Goal: Transaction & Acquisition: Obtain resource

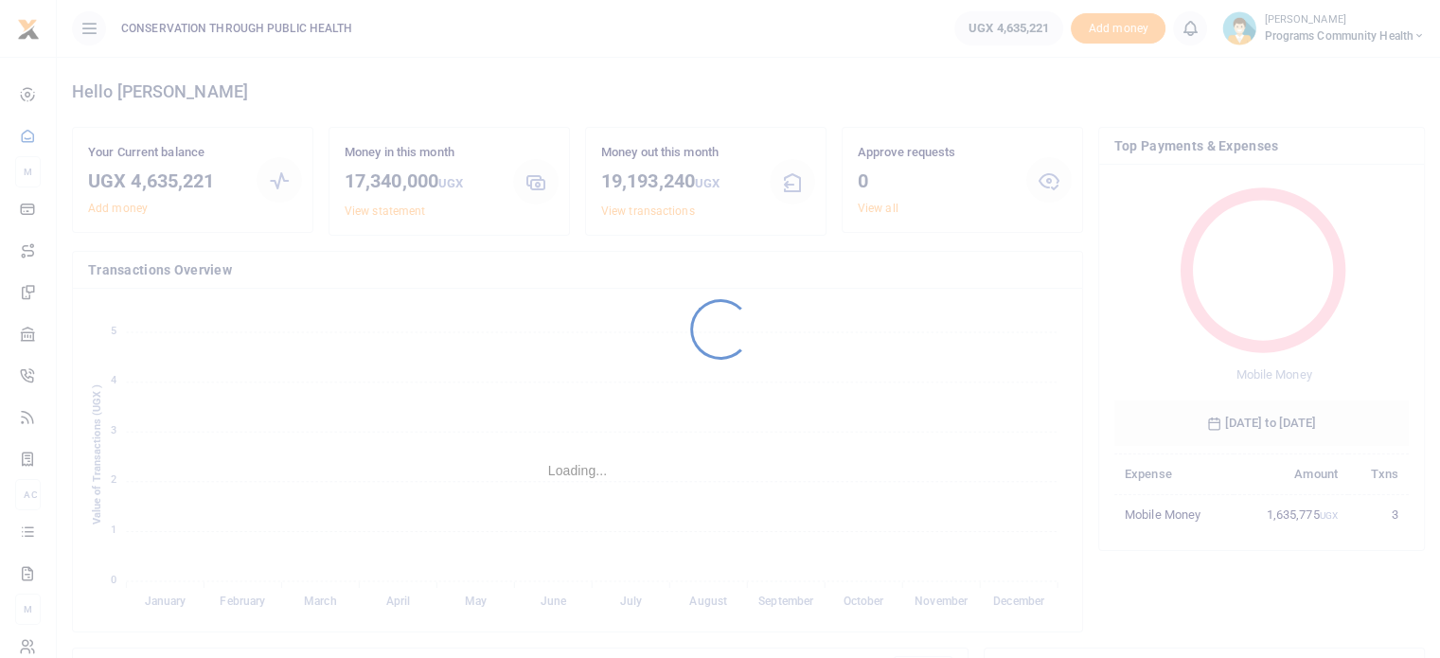
scroll to position [251, 280]
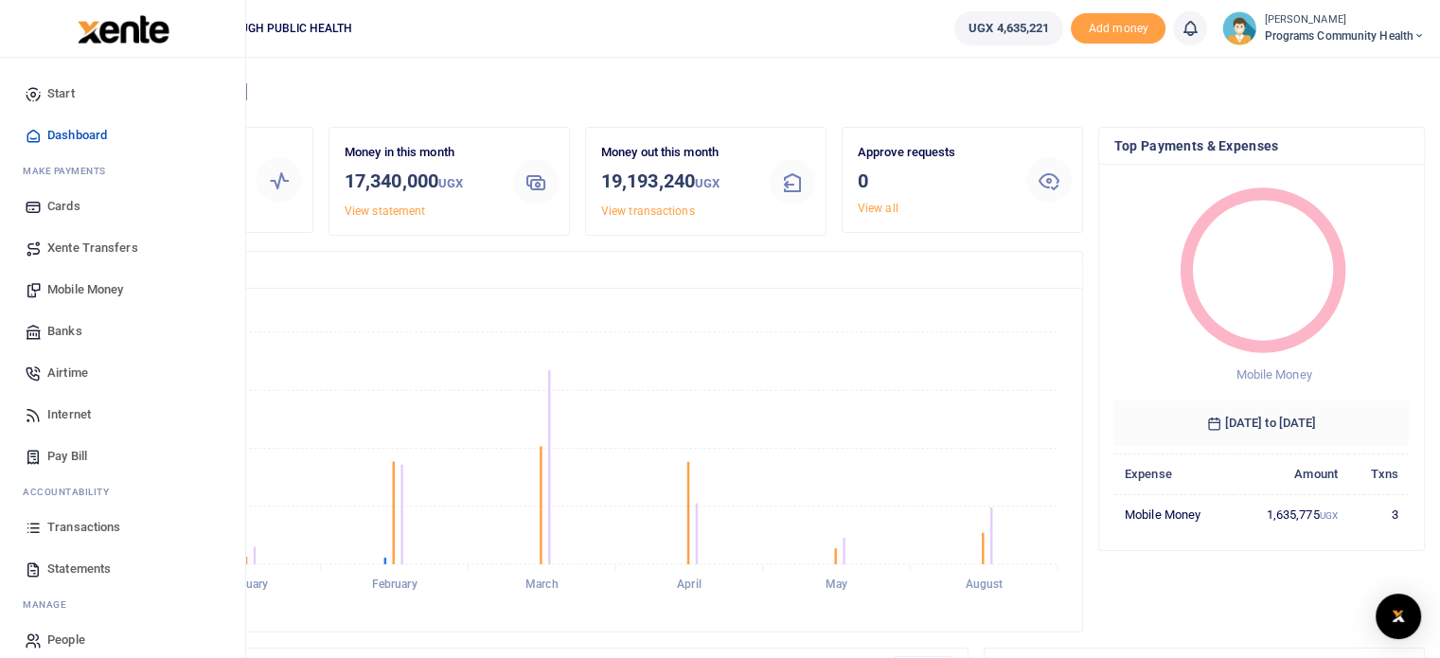
click at [97, 518] on span "Transactions" at bounding box center [83, 527] width 73 height 19
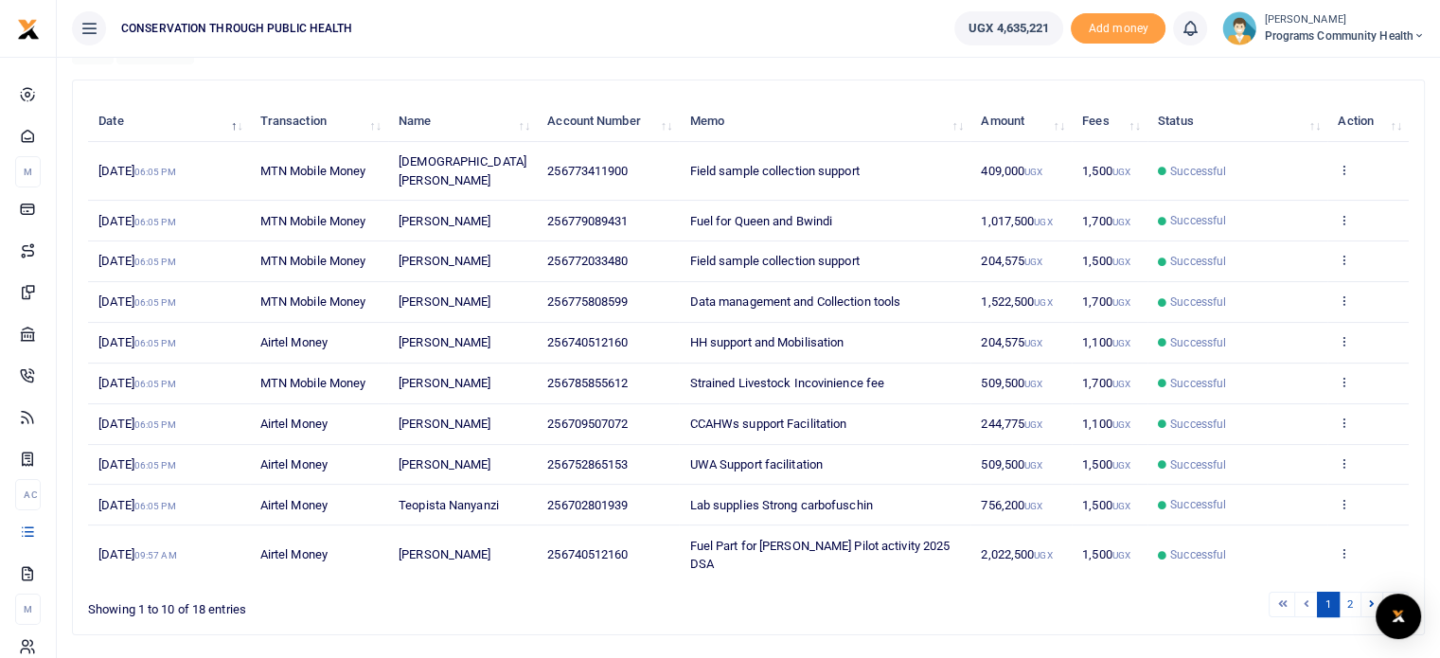
scroll to position [195, 0]
click at [1352, 590] on link "2" at bounding box center [1349, 603] width 23 height 26
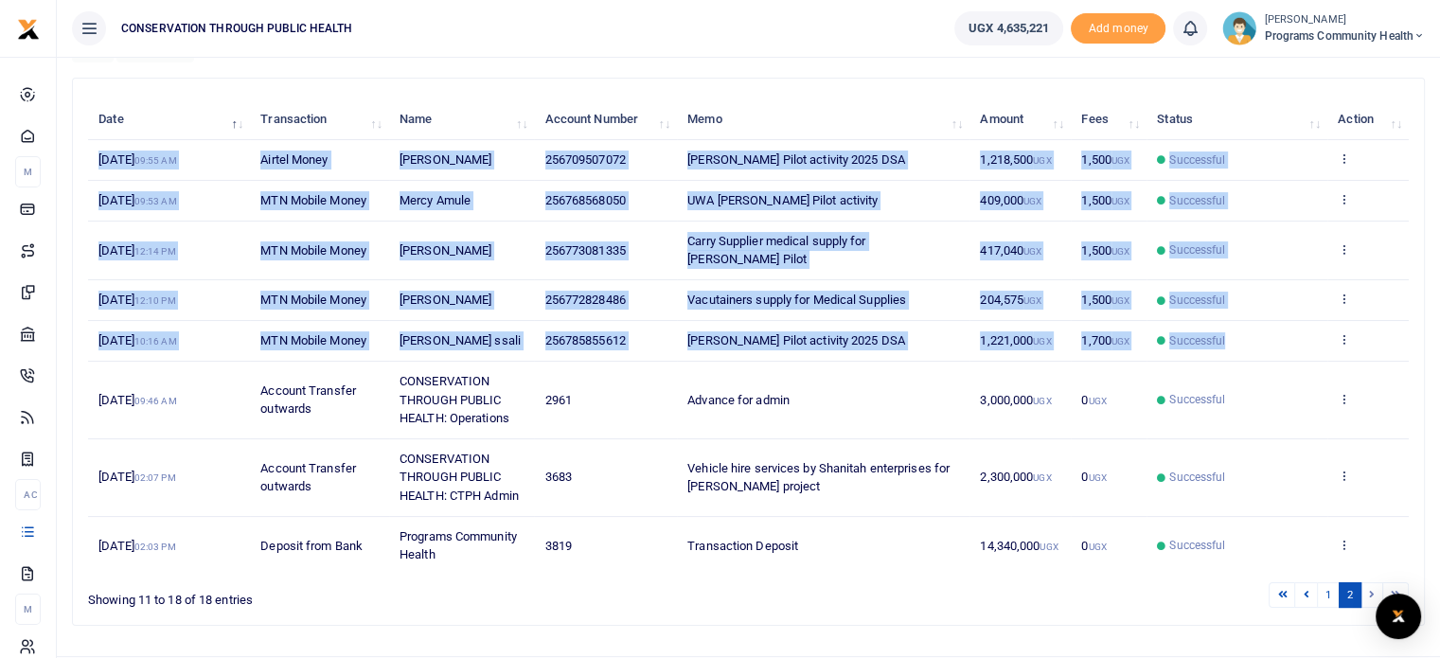
drag, startPoint x: 1300, startPoint y: 322, endPoint x: 91, endPoint y: 154, distance: 1221.1
click at [91, 154] on tbody "11th Aug 2025 09:55 AM Airtel Money Gloria Aduku 256709507072 NESTLER Pilot act…" at bounding box center [748, 357] width 1320 height 434
copy tbody "11th Aug 2025 09:55 AM Airtel Money Gloria Aduku 256709507072 NESTLER Pilot act…"
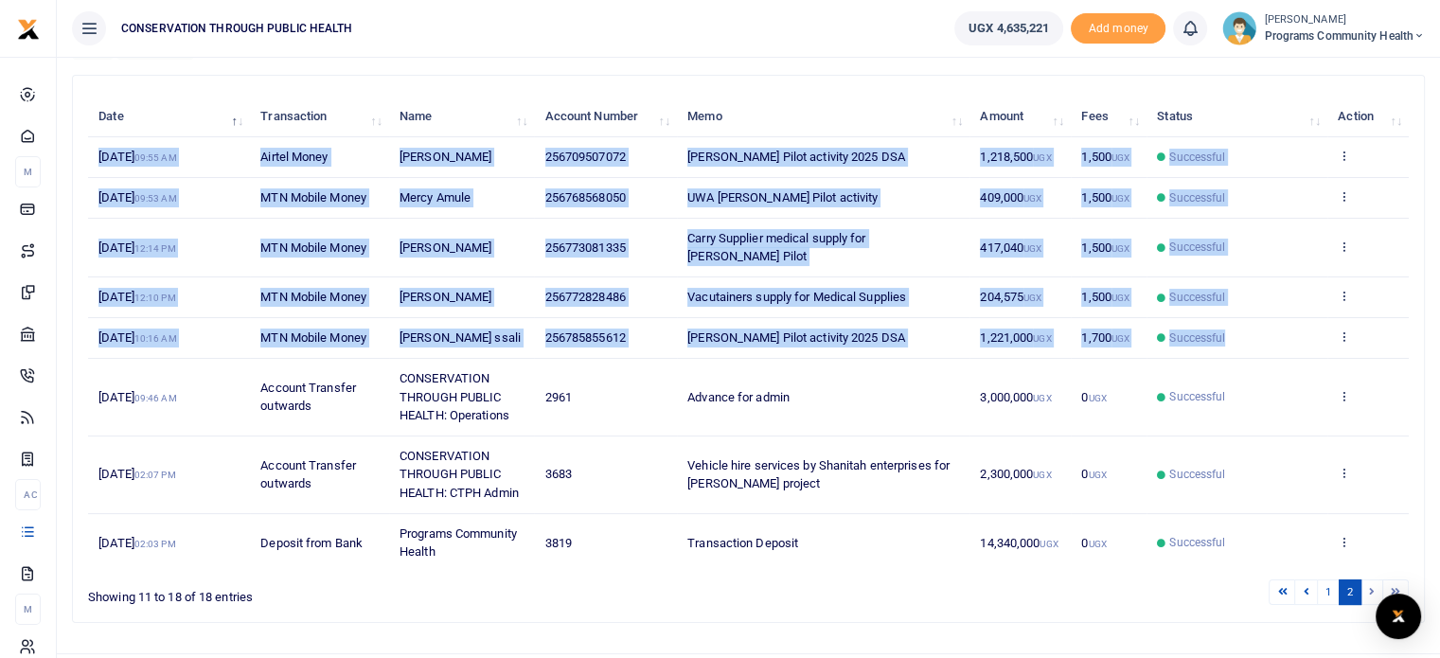
scroll to position [221, 0]
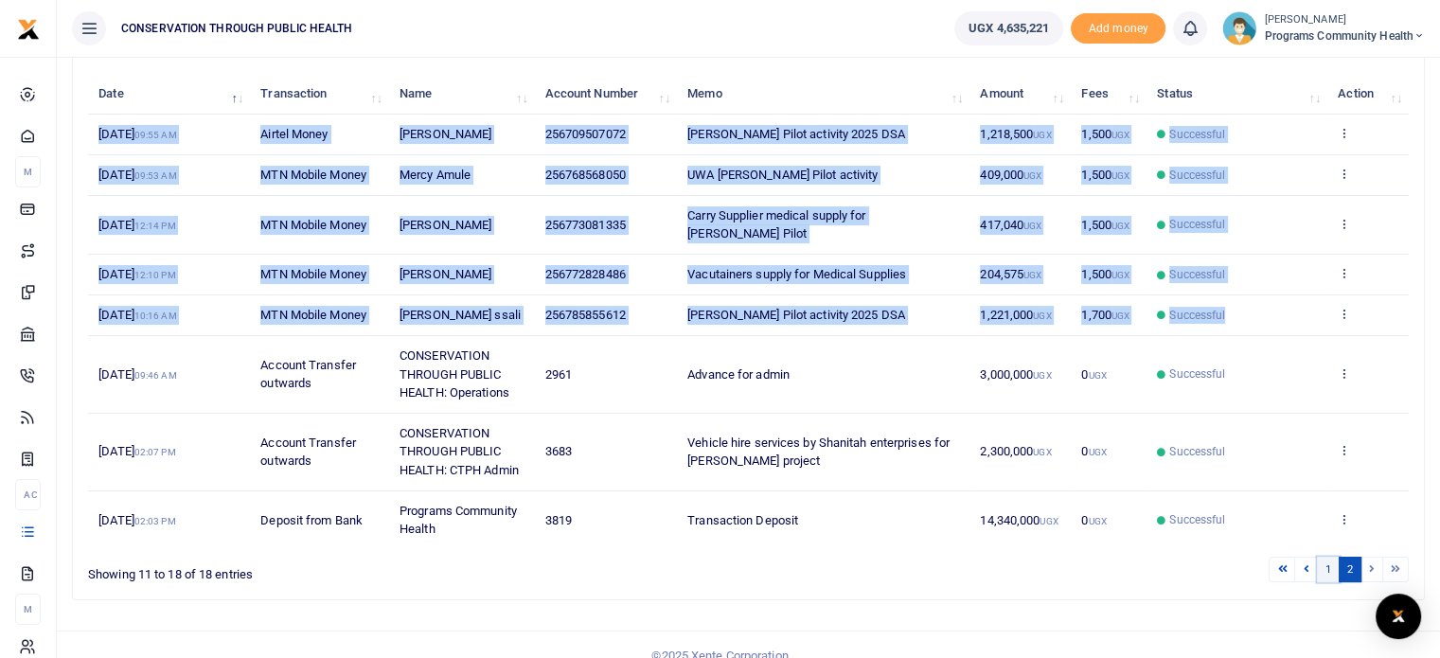
click at [1333, 557] on link "1" at bounding box center [1327, 570] width 23 height 26
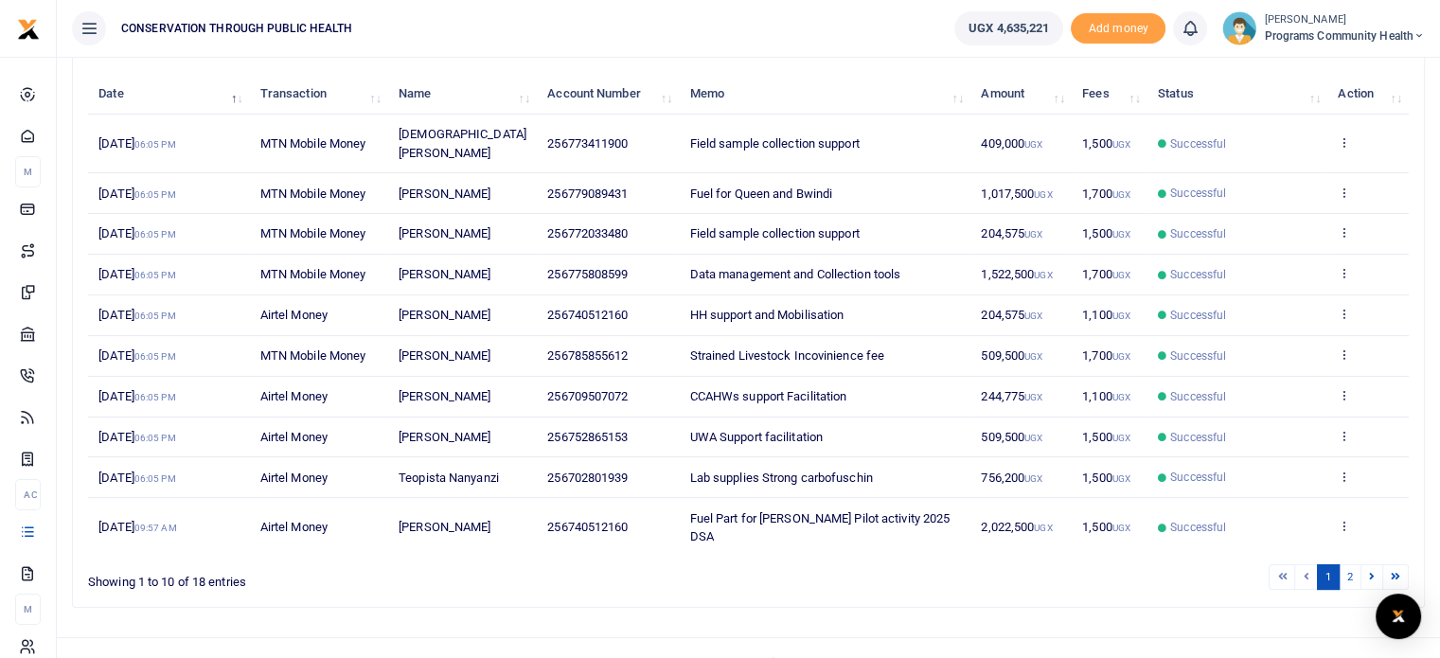
scroll to position [209, 0]
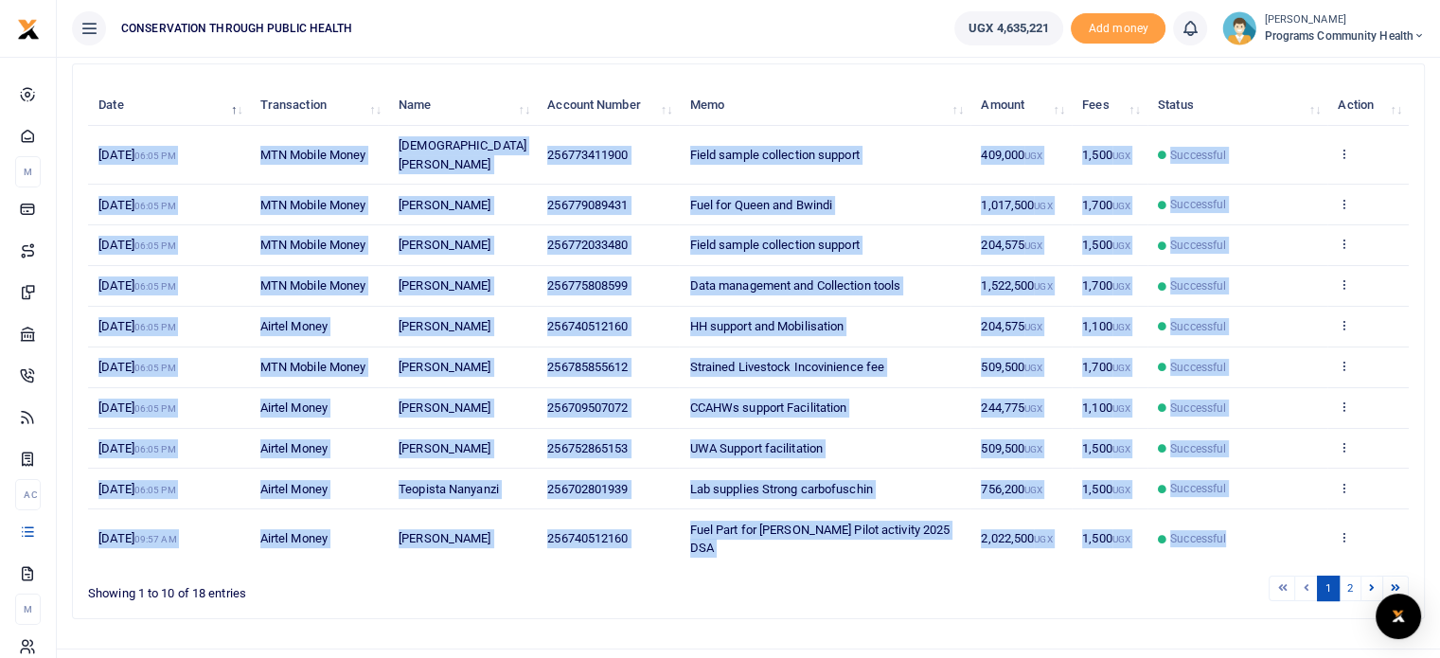
drag, startPoint x: 90, startPoint y: 142, endPoint x: 1229, endPoint y: 502, distance: 1194.9
click at [1229, 502] on tbody "13th Aug 2025 06:05 PM MTN Mobile Money Moses Ojuka 256773411900 Field sample c…" at bounding box center [748, 347] width 1320 height 442
copy tbody "13th Aug 2025 06:05 PM MTN Mobile Money Moses Ojuka 256773411900 Field sample c…"
click at [1350, 575] on link "2" at bounding box center [1349, 588] width 23 height 26
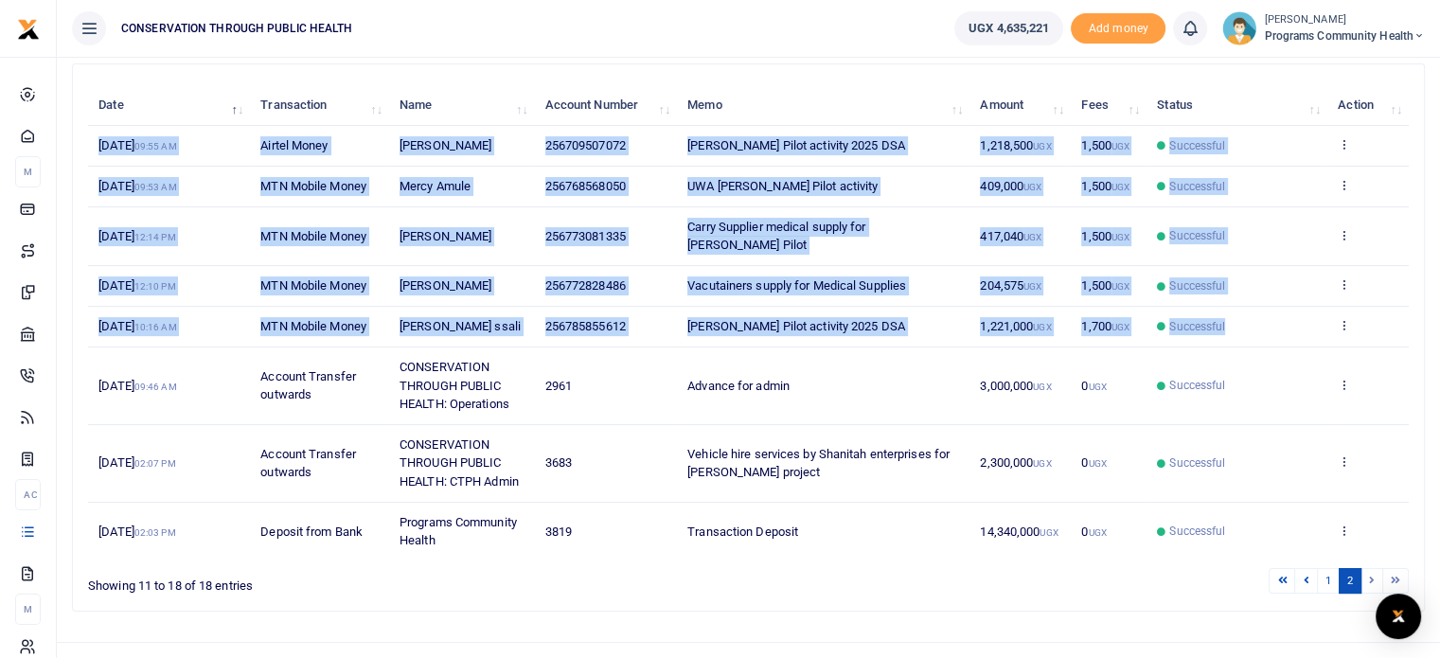
drag, startPoint x: 88, startPoint y: 145, endPoint x: 1233, endPoint y: 304, distance: 1156.2
click at [1233, 304] on tbody "11th Aug 2025 09:55 AM Airtel Money Gloria Aduku 256709507072 NESTLER Pilot act…" at bounding box center [748, 343] width 1320 height 434
copy tbody "11th Aug 2025 09:55 AM Airtel Money Gloria Aduku 256709507072 NESTLER Pilot act…"
click at [1370, 568] on li at bounding box center [1372, 581] width 22 height 26
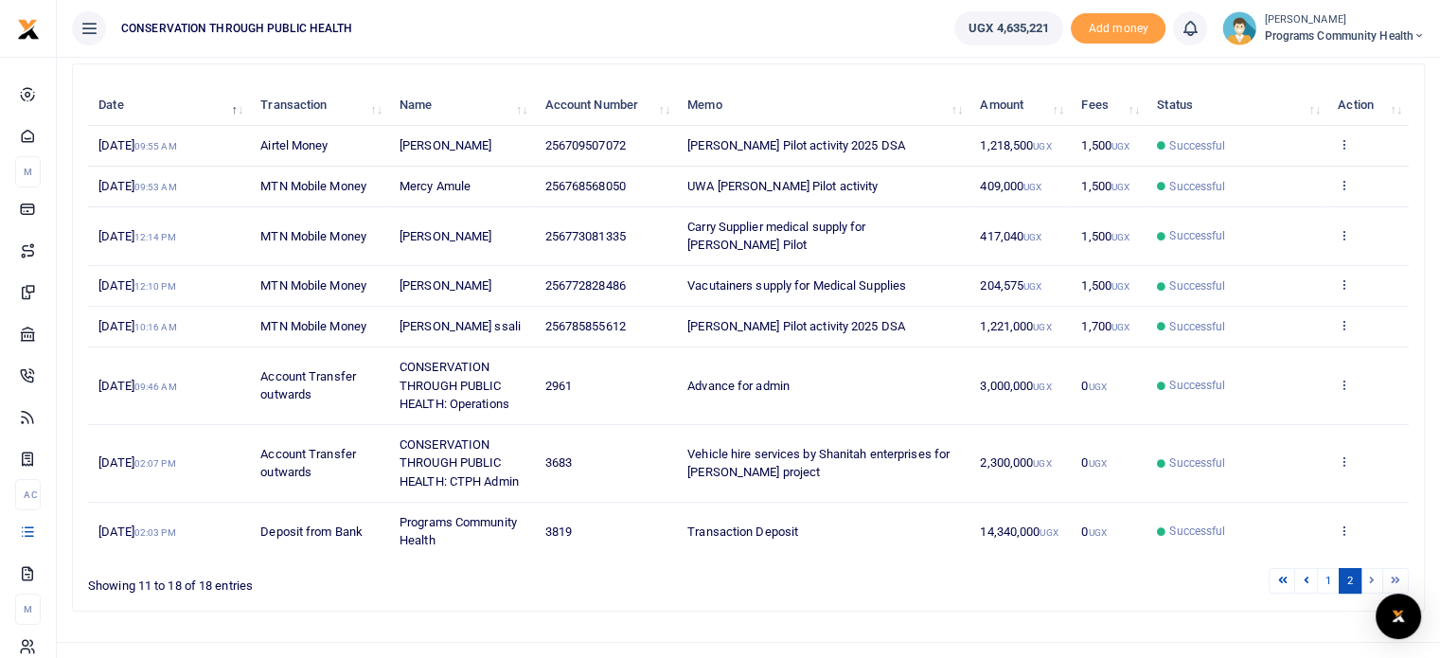
click at [1208, 571] on ul "1 2" at bounding box center [1026, 581] width 763 height 26
click at [1372, 568] on li at bounding box center [1372, 581] width 22 height 26
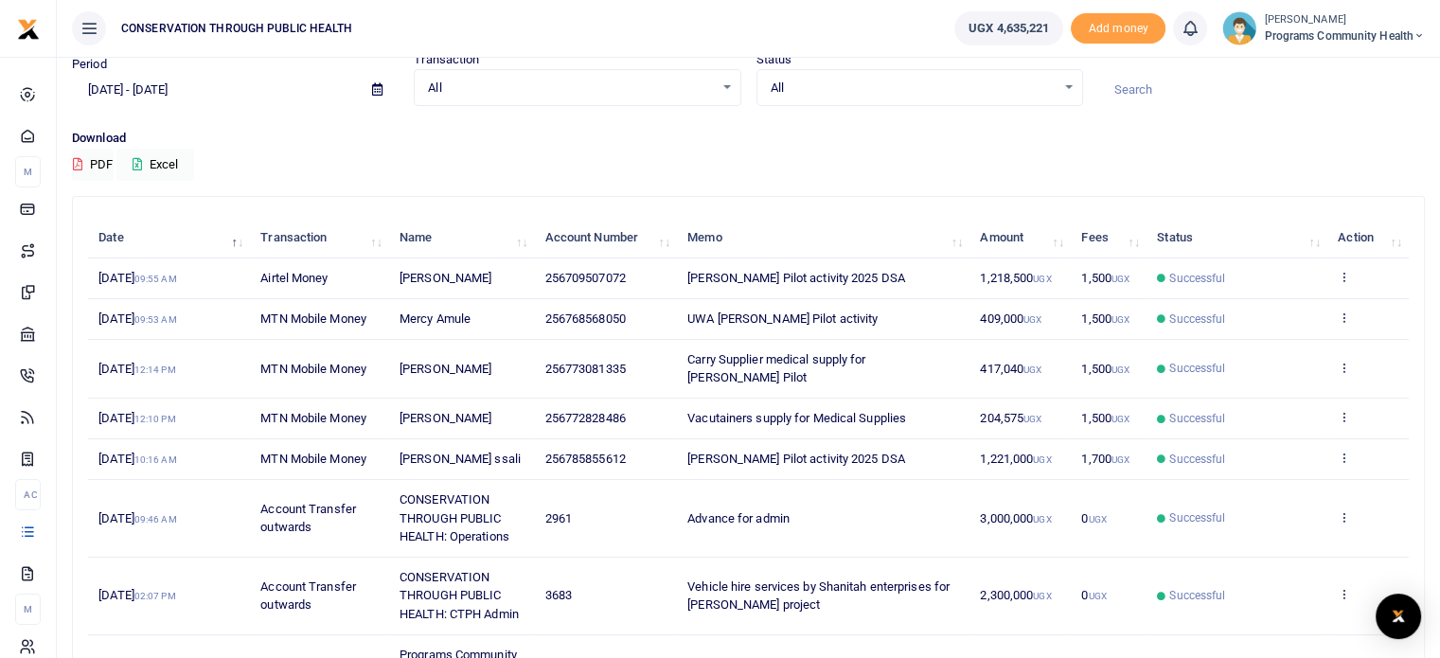
scroll to position [76, 0]
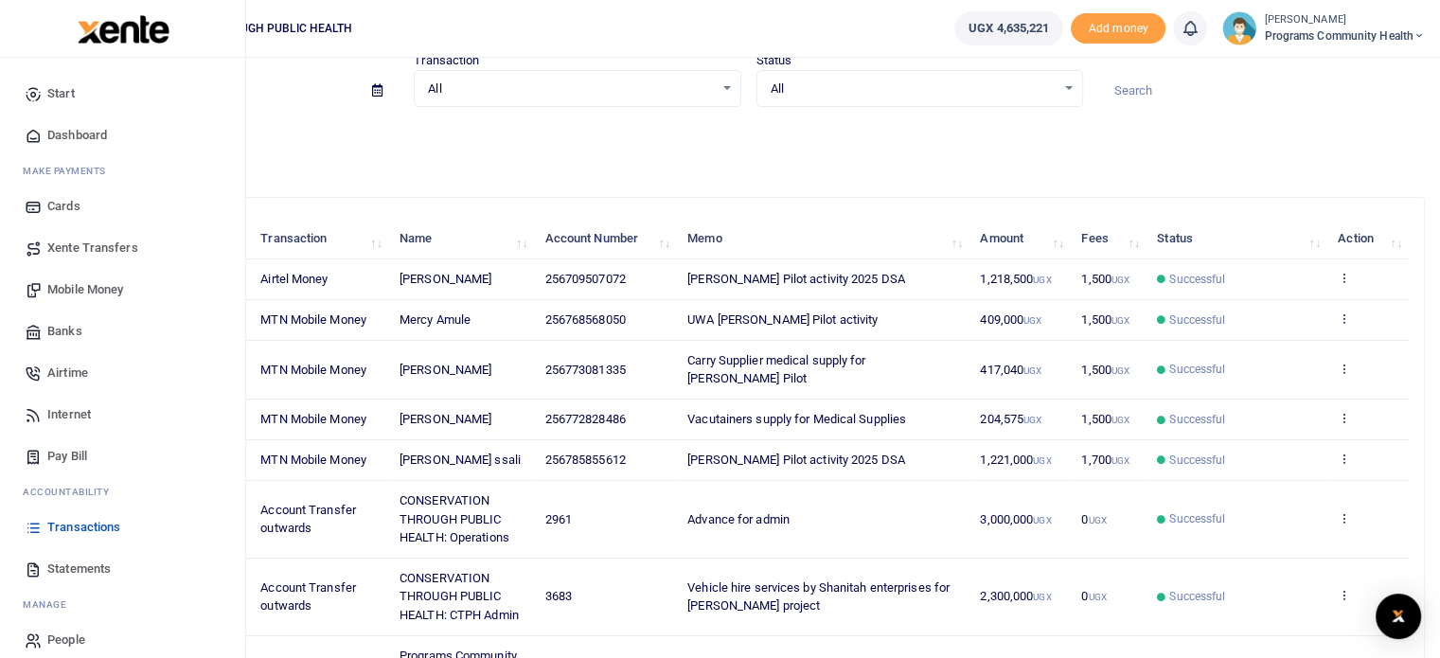
click at [79, 137] on span "Dashboard" at bounding box center [77, 135] width 60 height 19
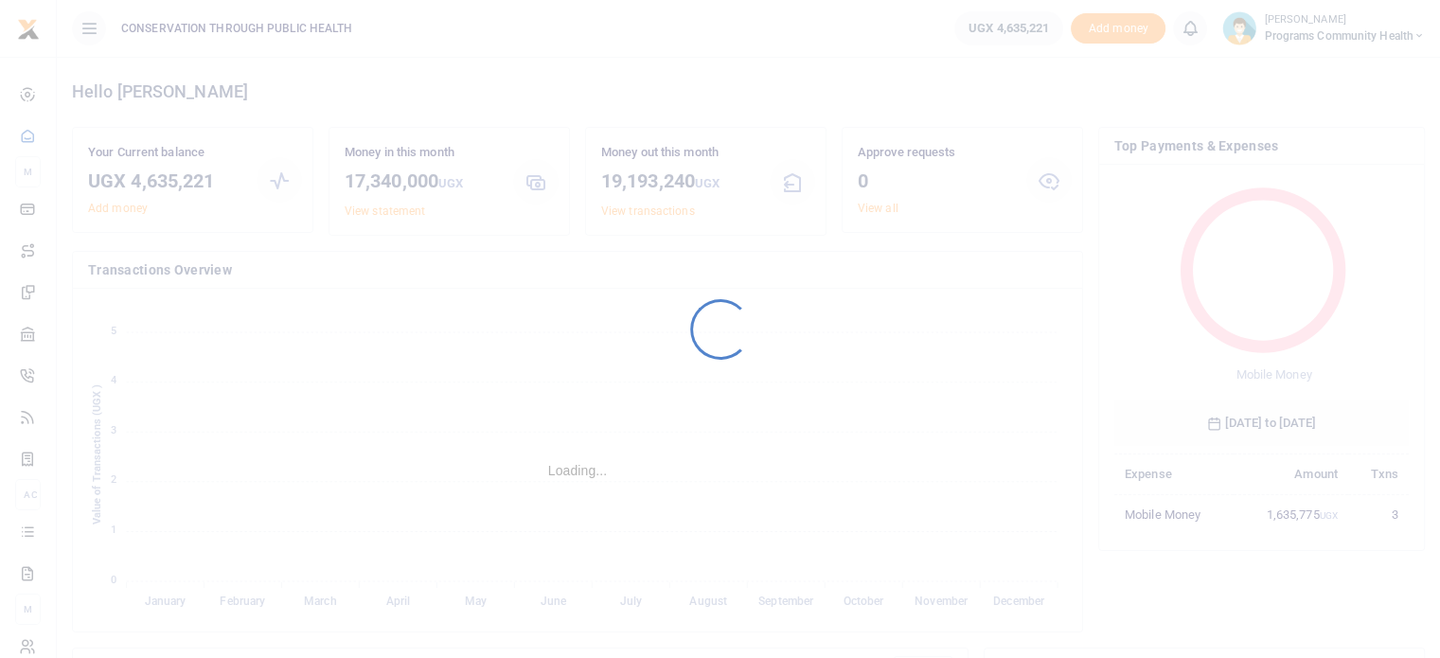
scroll to position [251, 280]
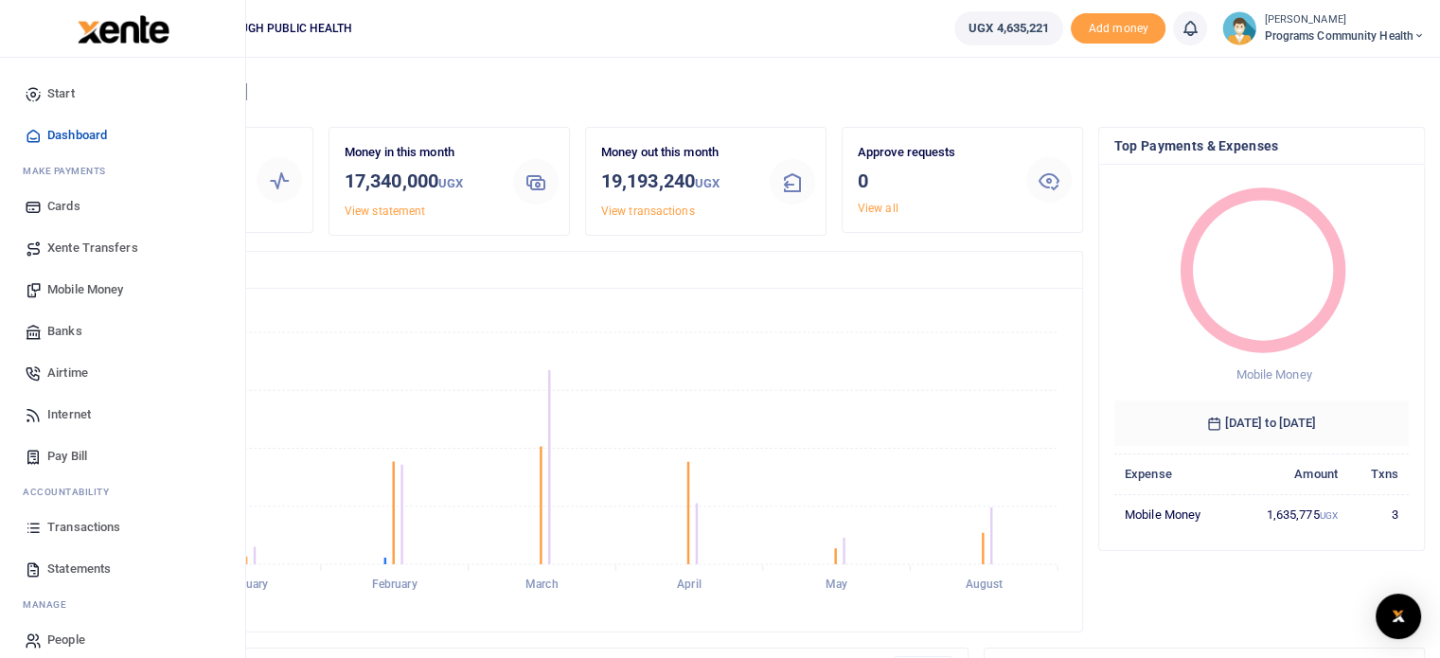
click at [87, 564] on span "Statements" at bounding box center [78, 568] width 63 height 19
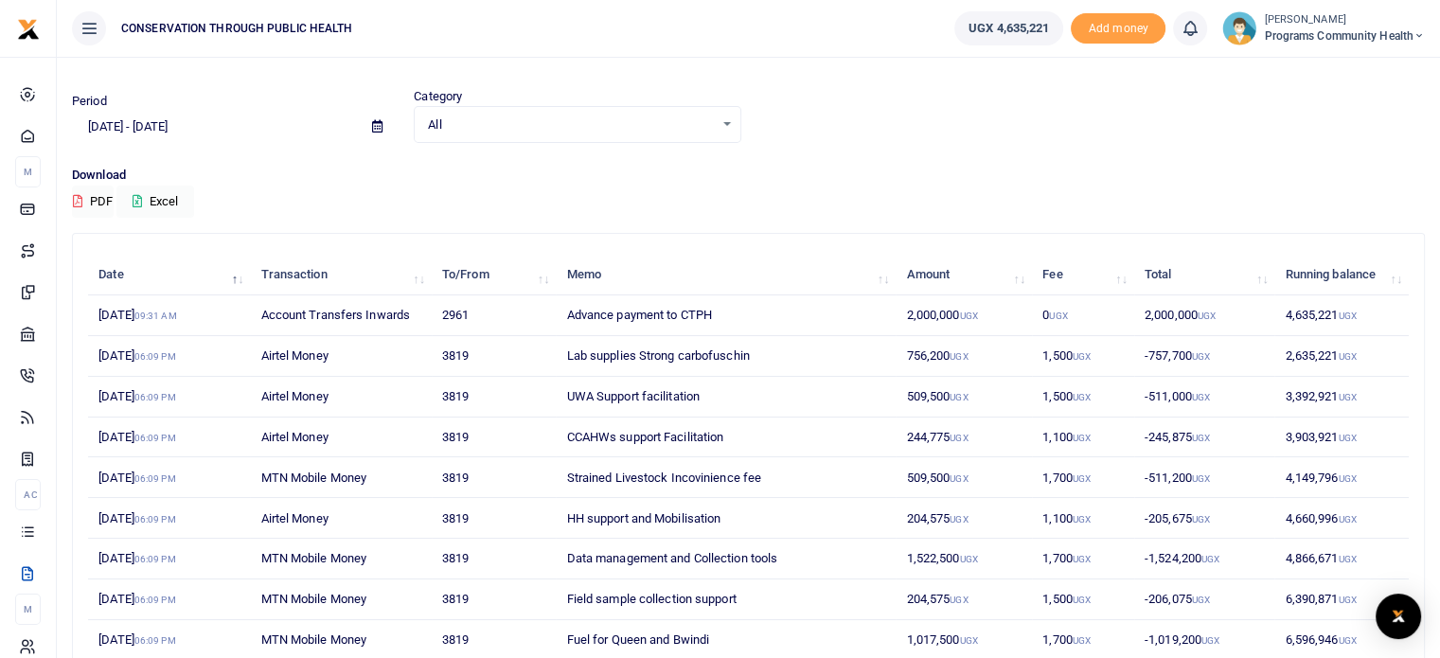
scroll to position [31, 0]
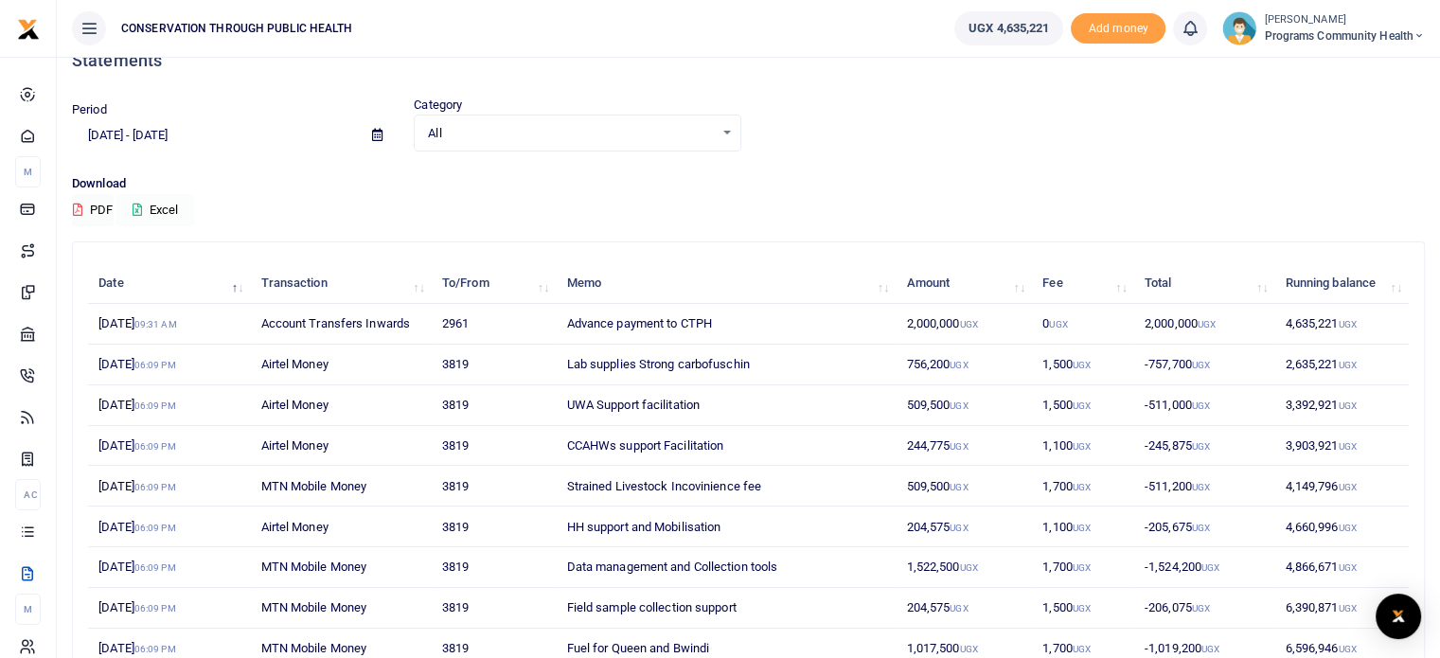
click at [167, 216] on button "Excel" at bounding box center [155, 210] width 78 height 32
